Goal: Task Accomplishment & Management: Use online tool/utility

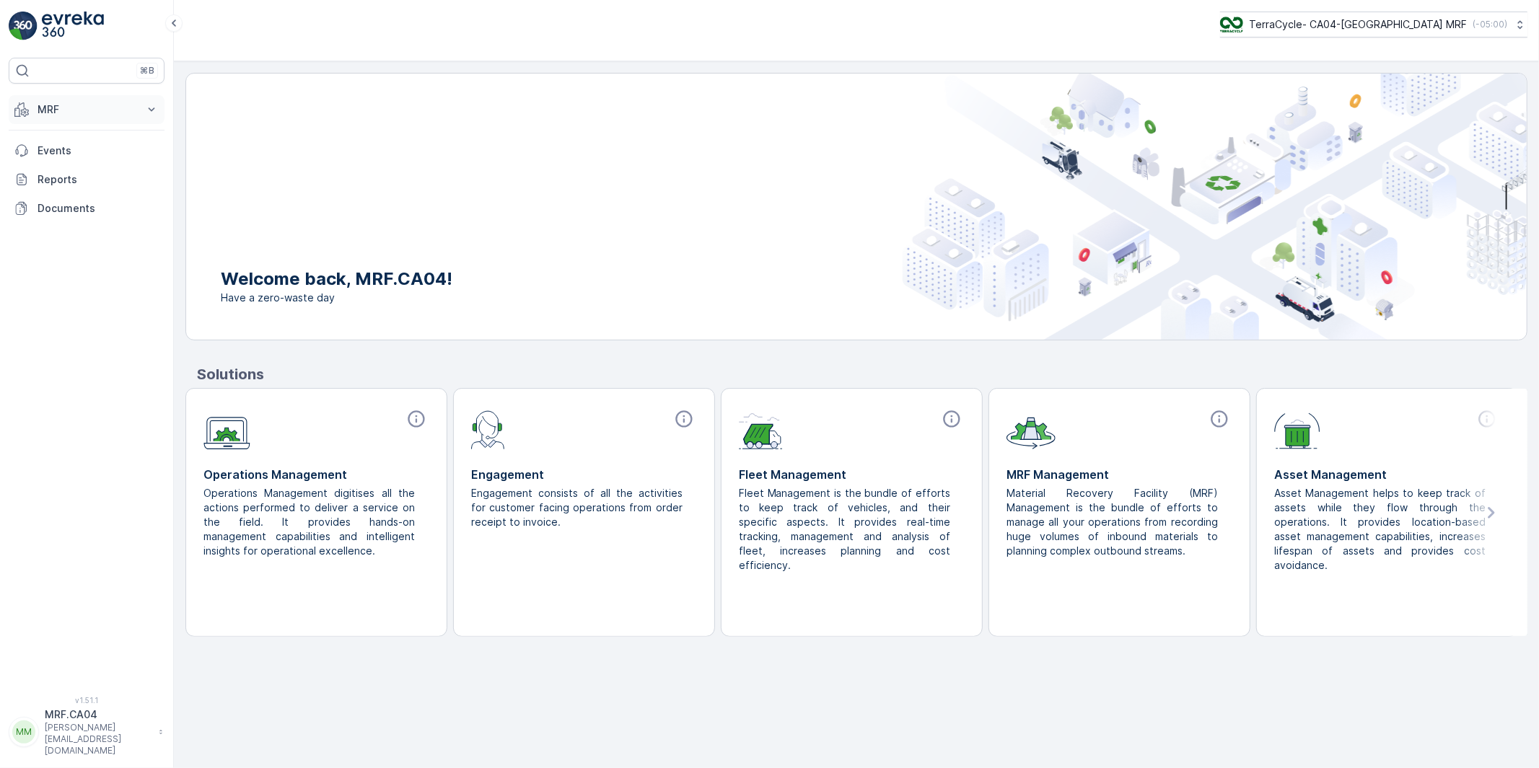
click at [48, 108] on p "MRF" at bounding box center [87, 109] width 98 height 14
click at [54, 173] on p "Pallet" at bounding box center [50, 174] width 27 height 14
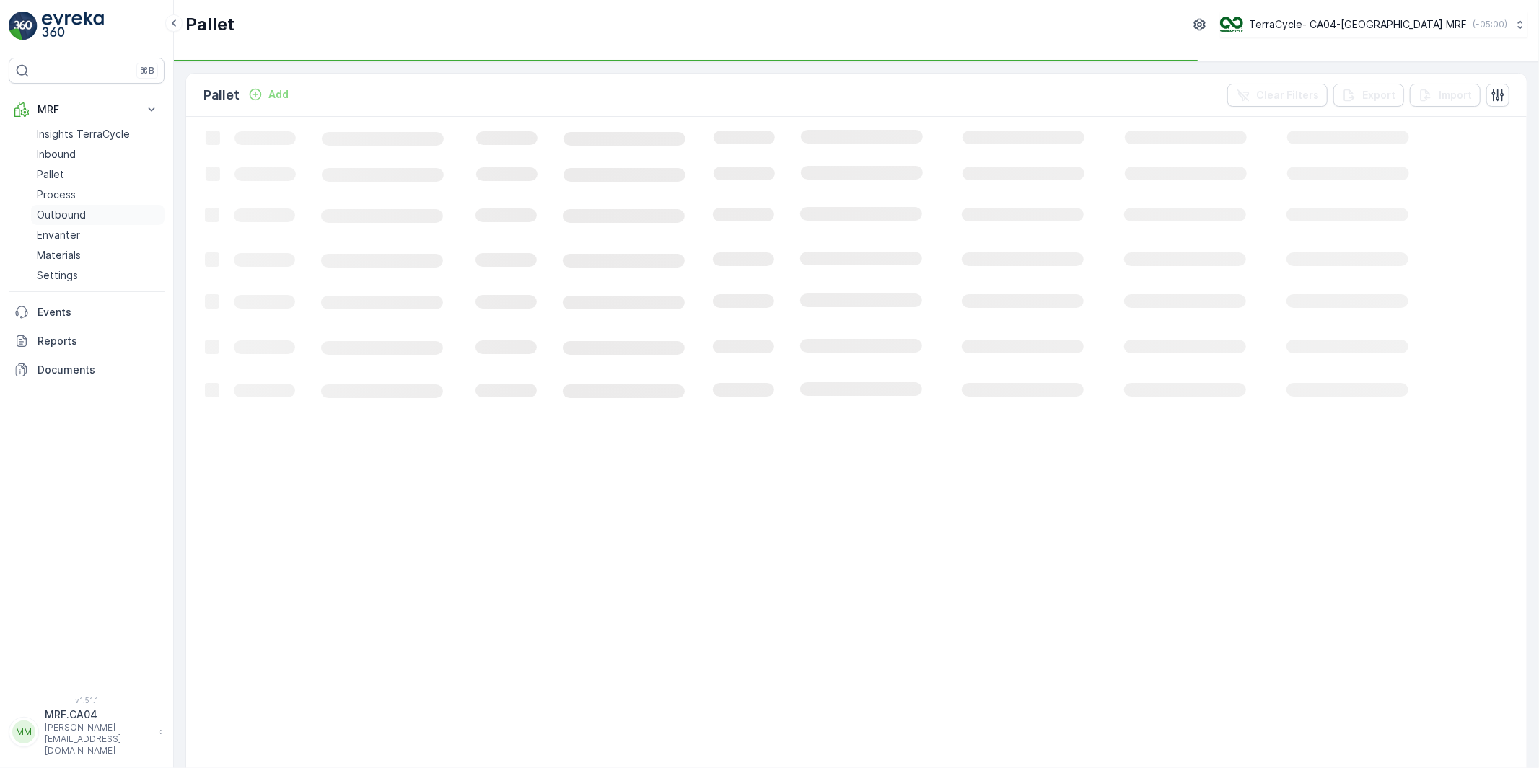
click at [61, 212] on p "Outbound" at bounding box center [61, 215] width 49 height 14
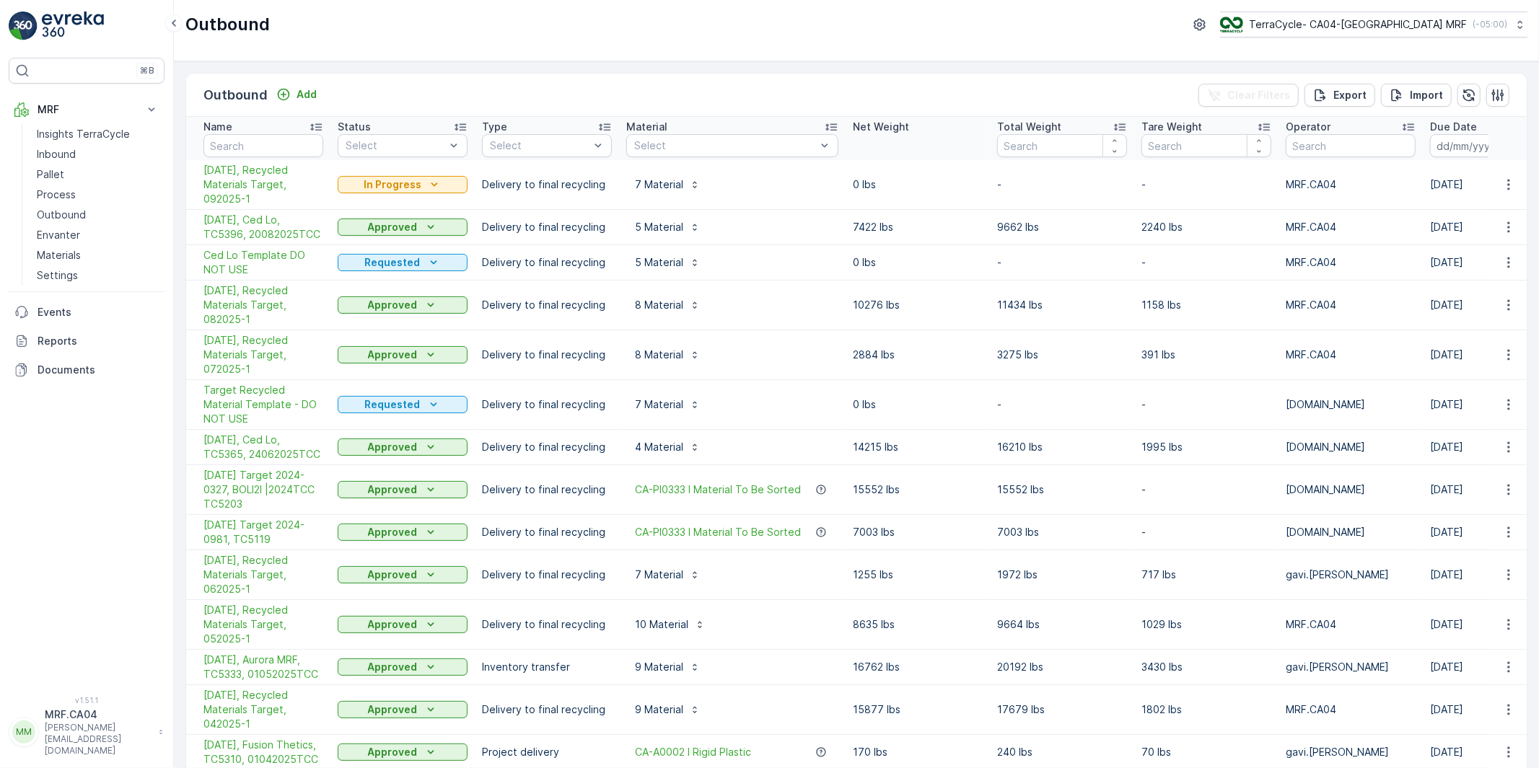
click at [82, 722] on p "MRF.CA04" at bounding box center [98, 715] width 107 height 14
click at [96, 711] on div "Log Out" at bounding box center [87, 708] width 150 height 20
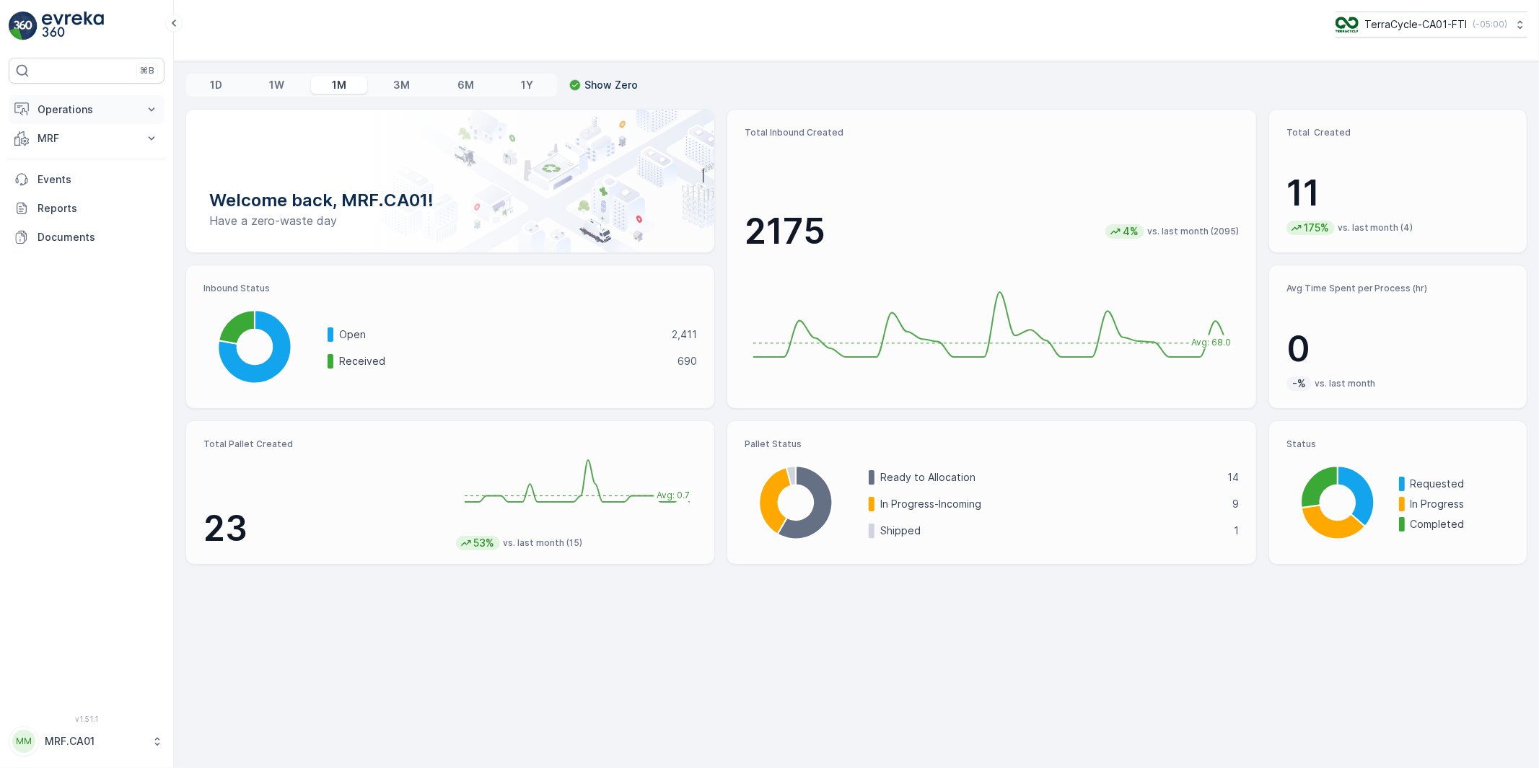
click at [71, 109] on p "Operations" at bounding box center [87, 109] width 98 height 14
click at [58, 110] on p "Operations" at bounding box center [87, 109] width 98 height 14
click at [53, 143] on p "MRF" at bounding box center [87, 138] width 98 height 14
click at [52, 240] on p "Outbound" at bounding box center [61, 244] width 49 height 14
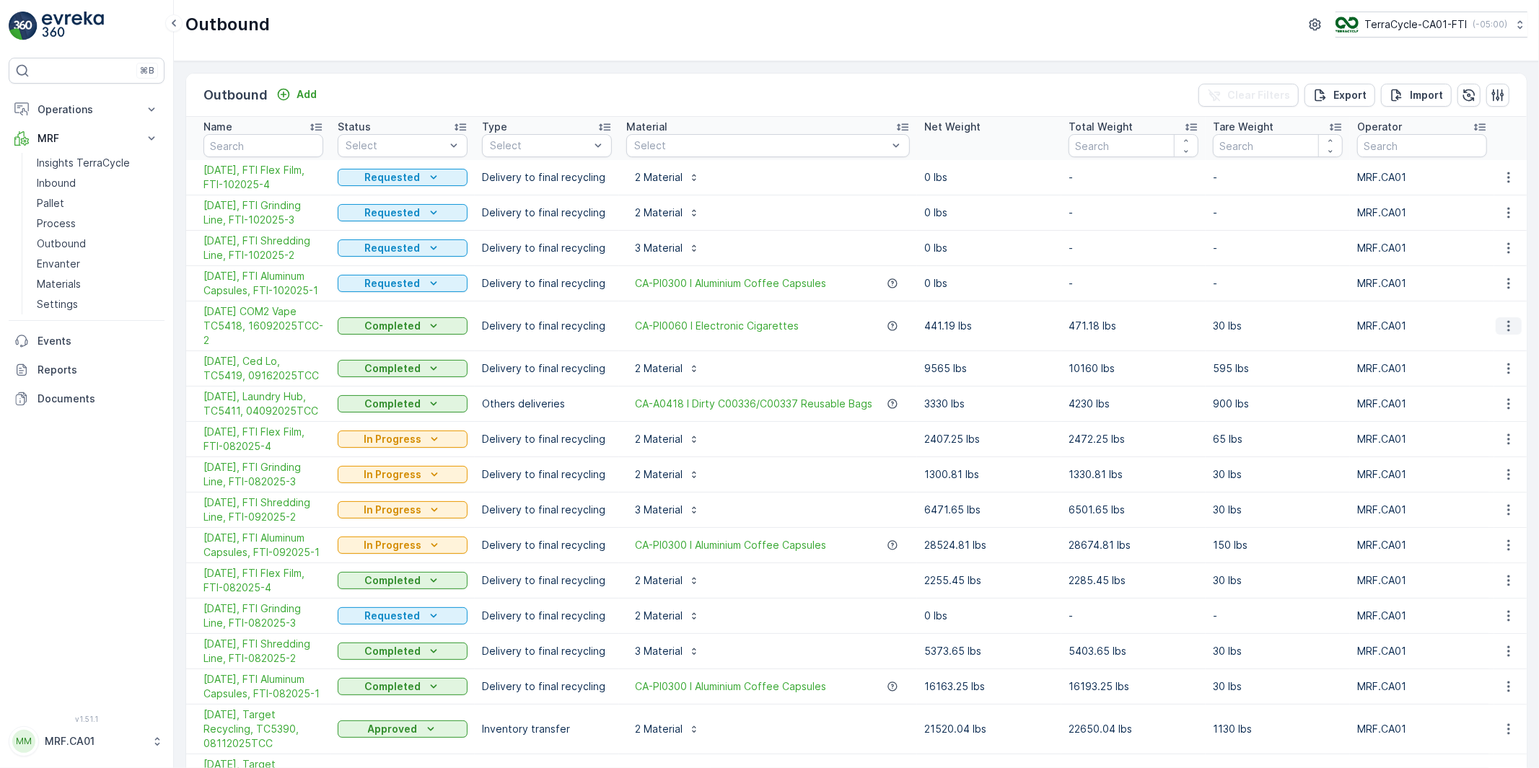
click at [1503, 322] on icon "button" at bounding box center [1508, 326] width 14 height 14
click at [1449, 408] on span "Create Delivery Note" at bounding box center [1483, 408] width 104 height 14
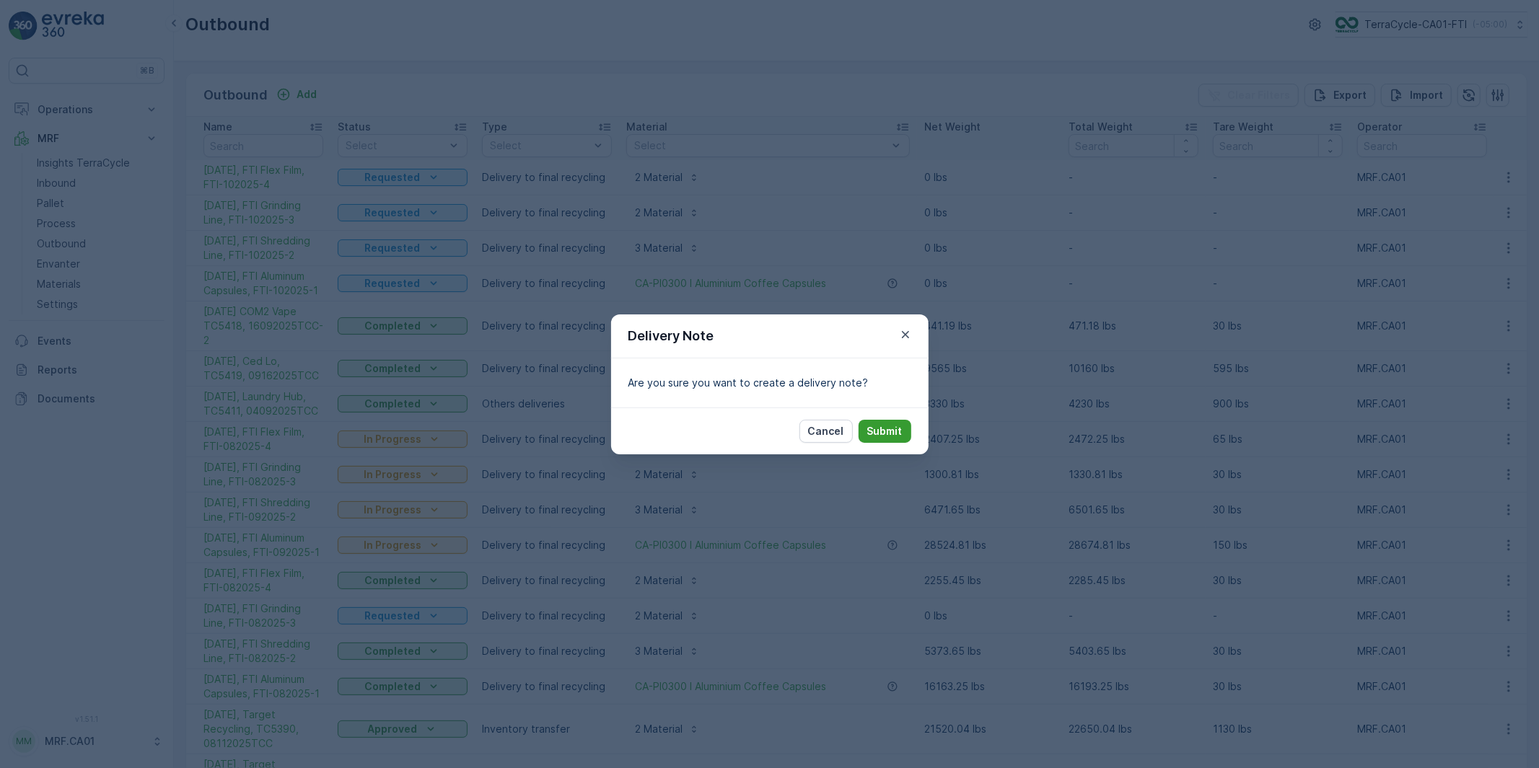
click at [892, 431] on p "Submit" at bounding box center [884, 431] width 35 height 14
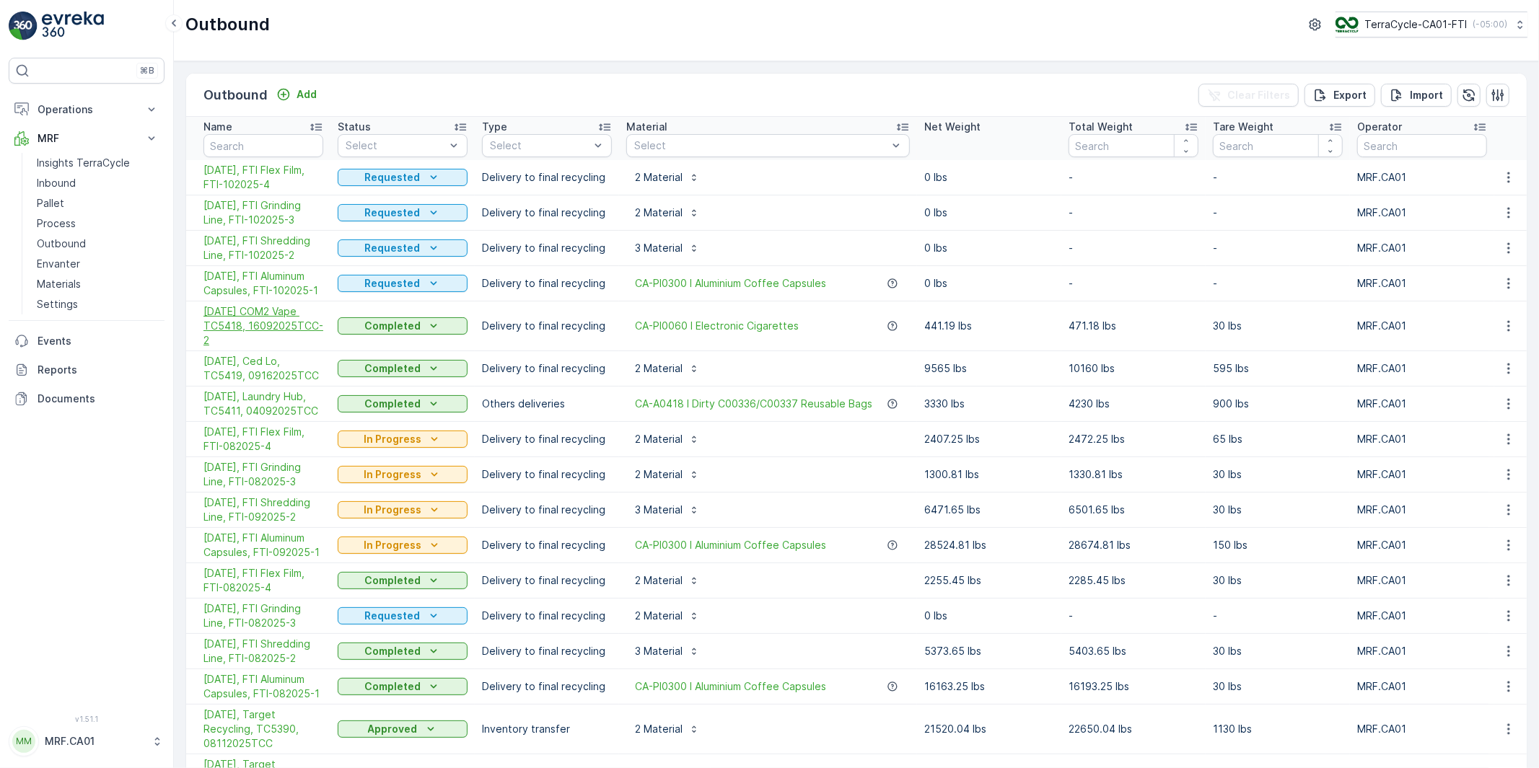
click at [298, 320] on span "[DATE] COM2 Vape TC5418, 16092025TCC-2" at bounding box center [263, 325] width 120 height 43
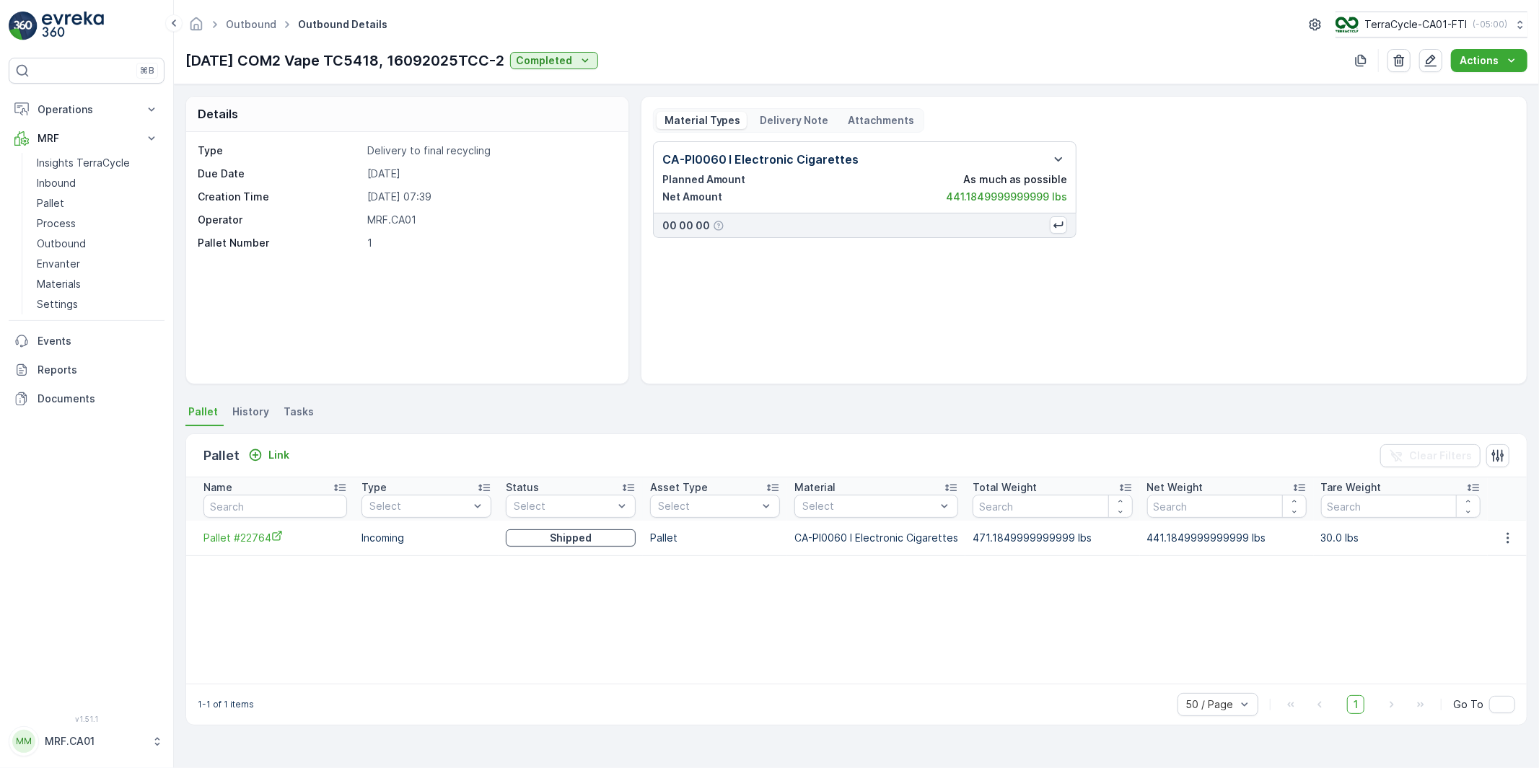
click at [790, 123] on p "Delivery Note" at bounding box center [793, 120] width 71 height 14
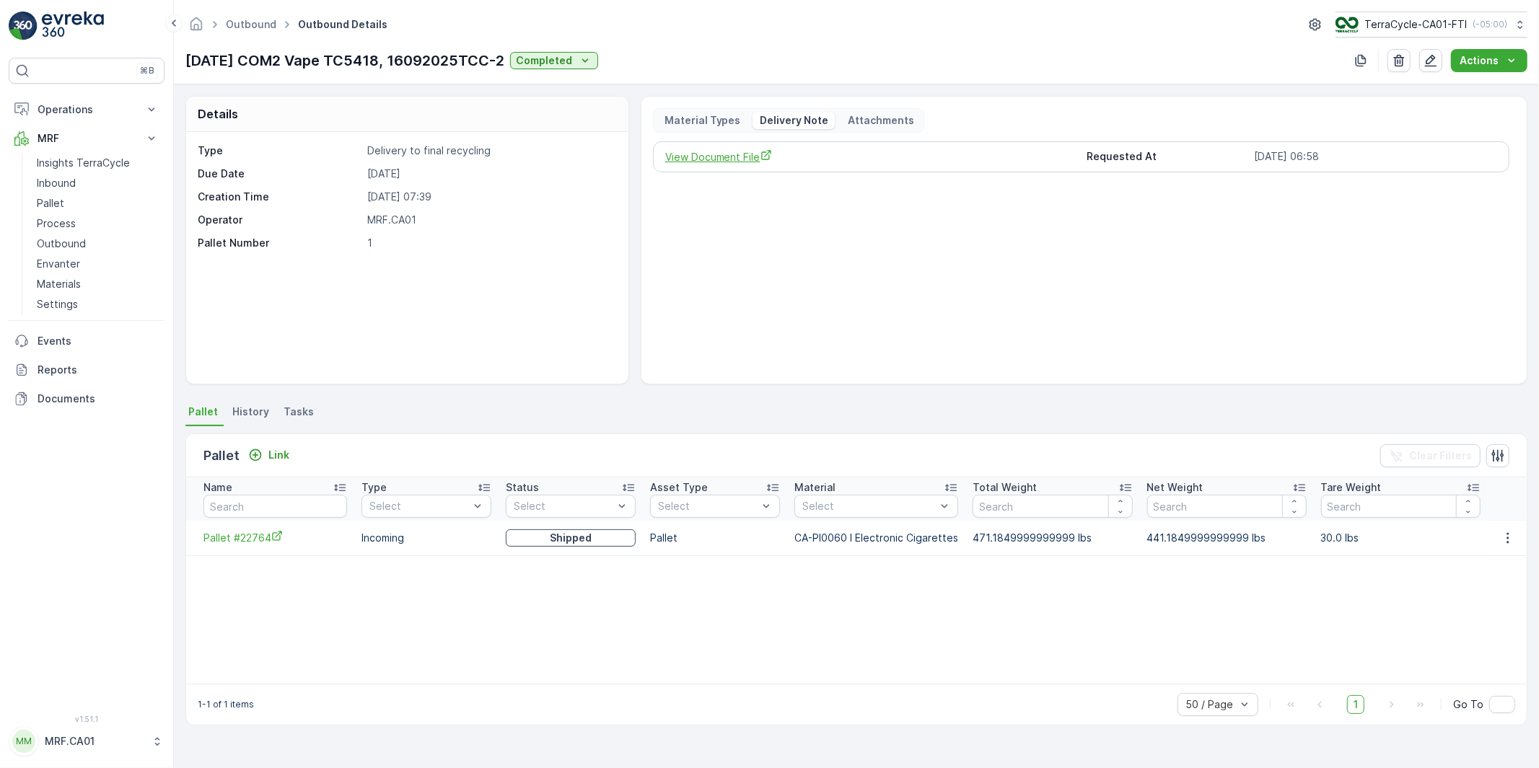
click at [750, 159] on span "View Document File" at bounding box center [870, 156] width 411 height 15
